Goal: Transaction & Acquisition: Obtain resource

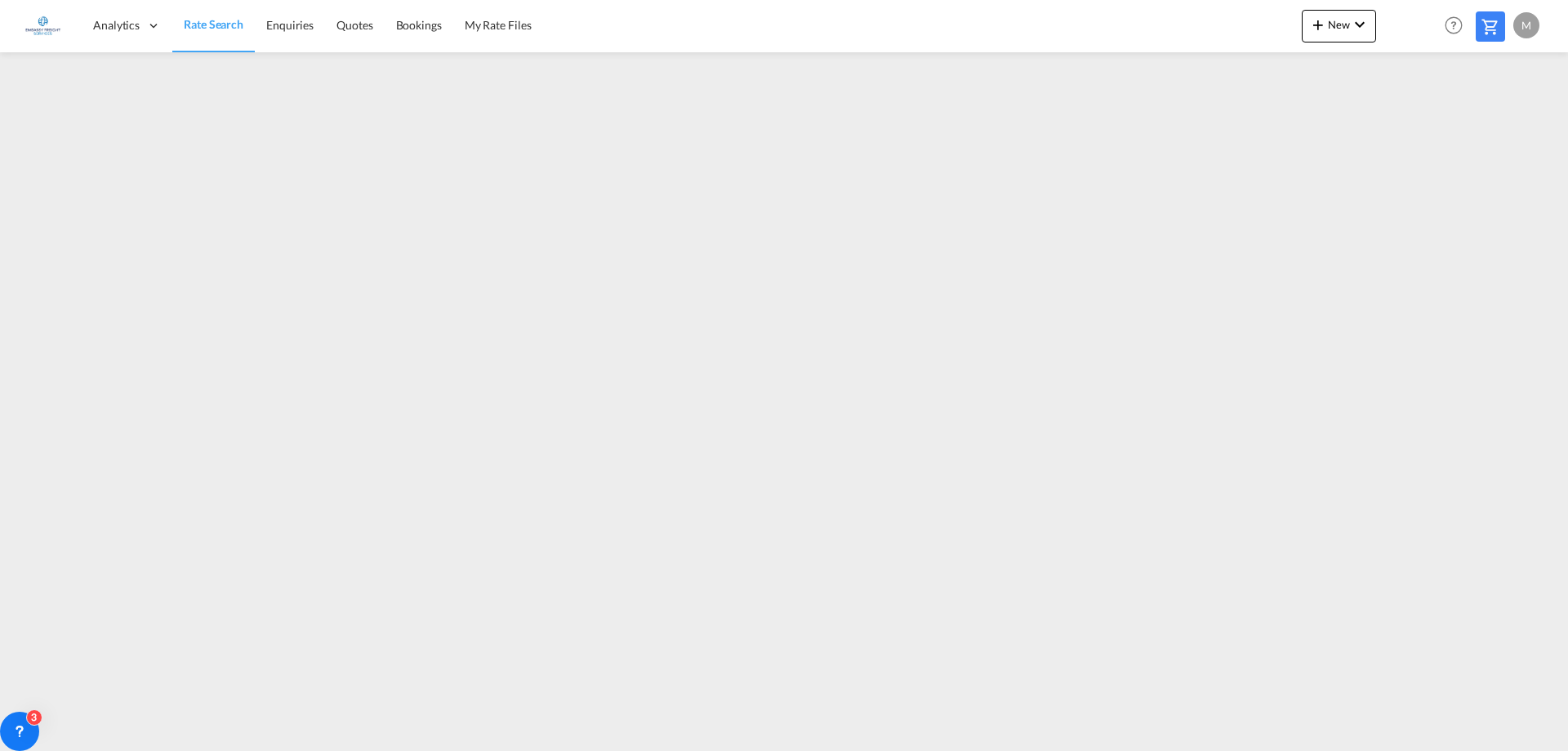
drag, startPoint x: 215, startPoint y: 23, endPoint x: 209, endPoint y: 47, distance: 24.7
click at [215, 23] on span "Rate Search" at bounding box center [214, 24] width 60 height 14
click at [215, 17] on span "Rate Search" at bounding box center [214, 24] width 60 height 14
click at [1331, 22] on span "New" at bounding box center [1339, 24] width 62 height 13
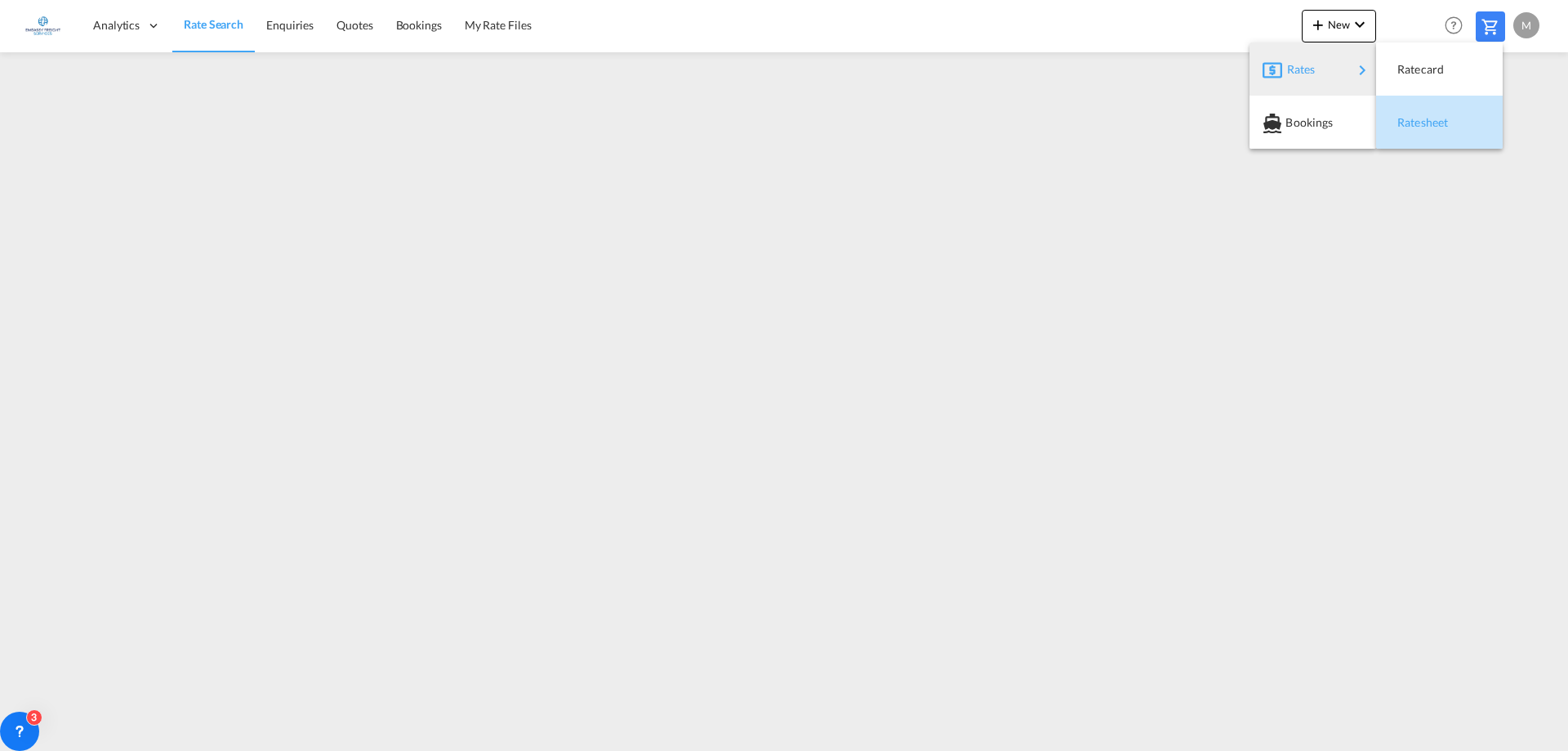
click at [1440, 129] on div "Ratesheet" at bounding box center [1427, 122] width 61 height 41
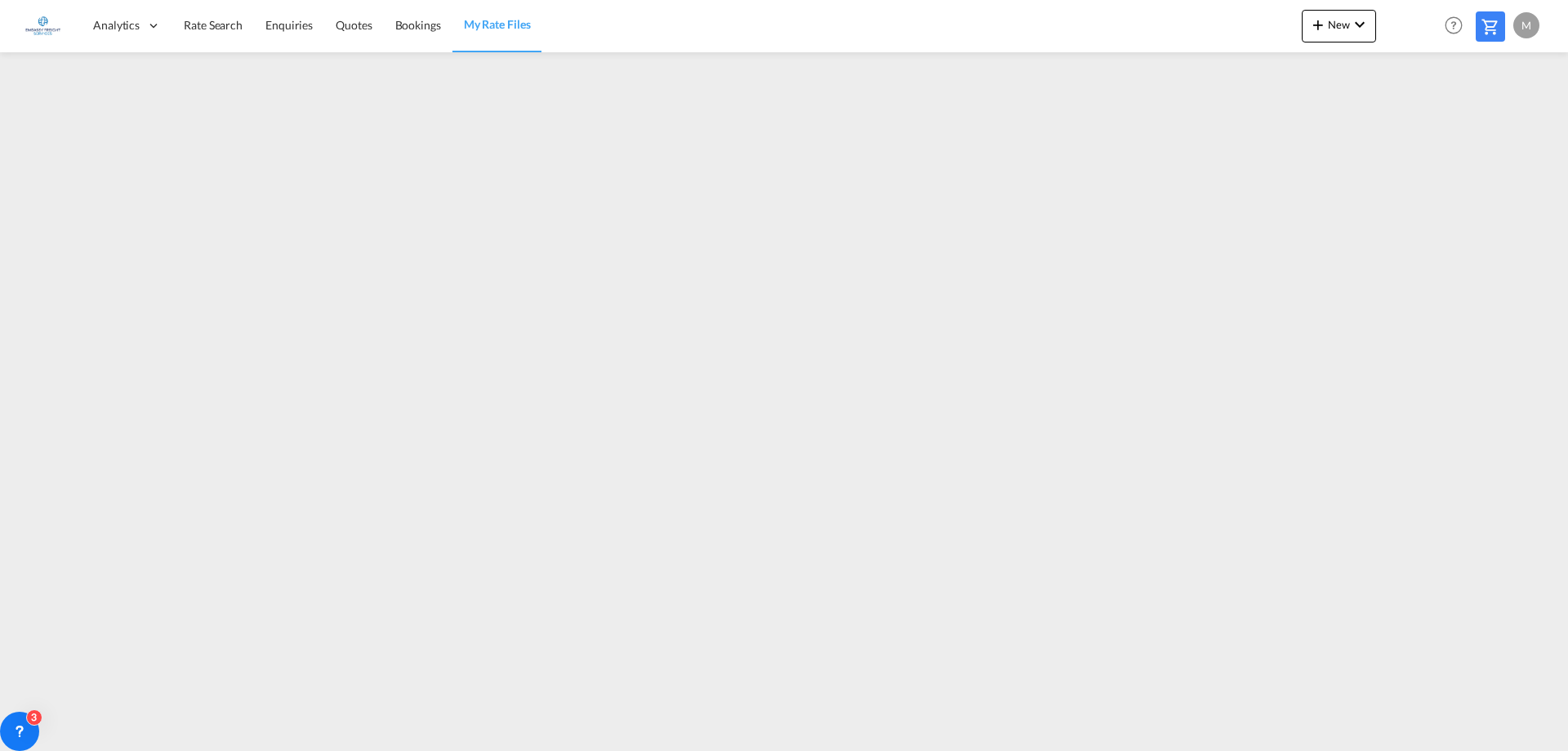
drag, startPoint x: 1182, startPoint y: 3, endPoint x: 1182, endPoint y: 21, distance: 18.0
click at [1182, 14] on div "Analytics Dashboard Rate Search Enquiries Quotes Bookings" at bounding box center [784, 25] width 1518 height 50
click at [202, 29] on span "Rate Search" at bounding box center [213, 25] width 59 height 14
